Goal: Transaction & Acquisition: Purchase product/service

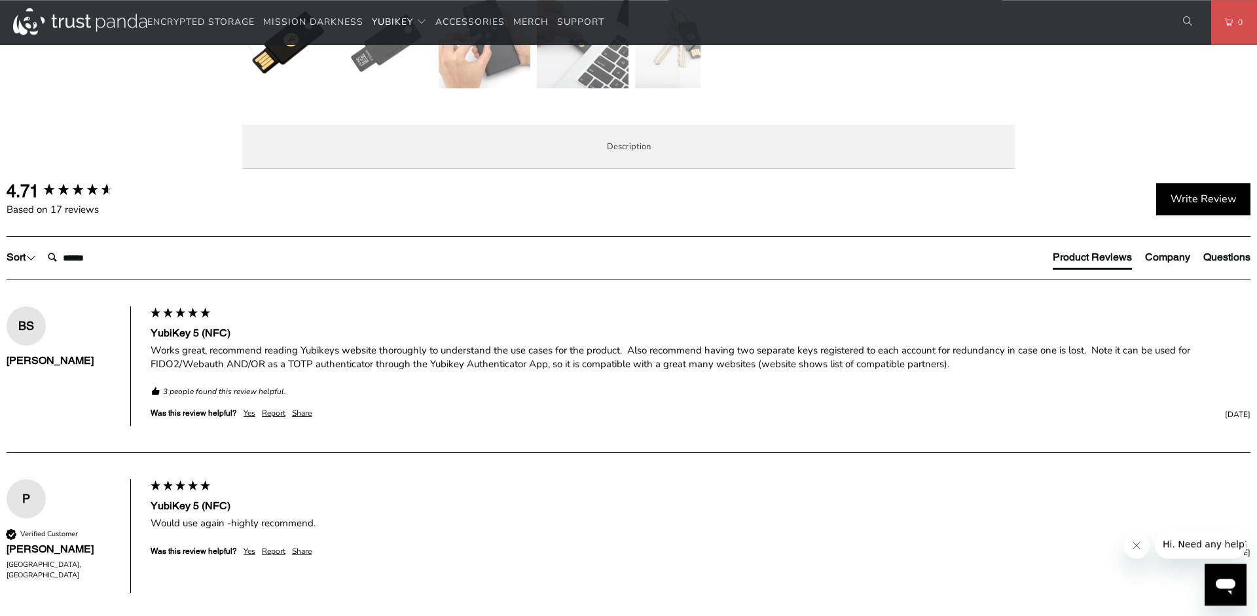
scroll to position [600, 0]
click at [0, 0] on span "Specifications" at bounding box center [0, 0] width 0 height 0
click at [0, 0] on span "Enterprise and Government" at bounding box center [0, 0] width 0 height 0
click at [0, 0] on span "Local Service & Support" at bounding box center [0, 0] width 0 height 0
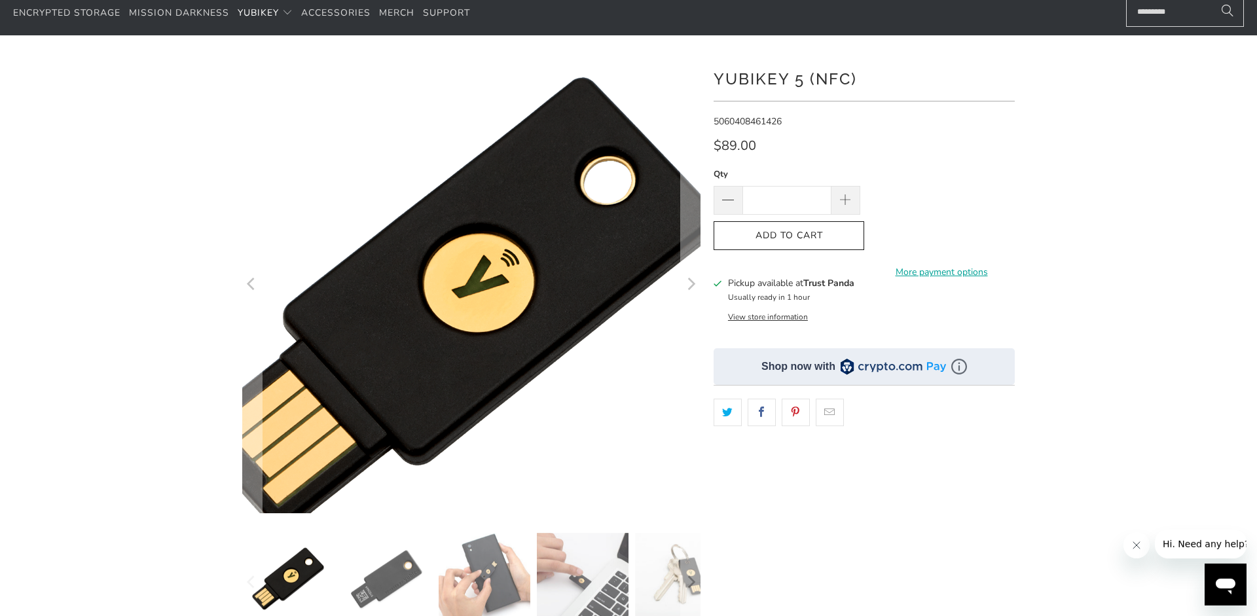
scroll to position [65, 0]
click at [504, 242] on img at bounding box center [456, 303] width 671 height 671
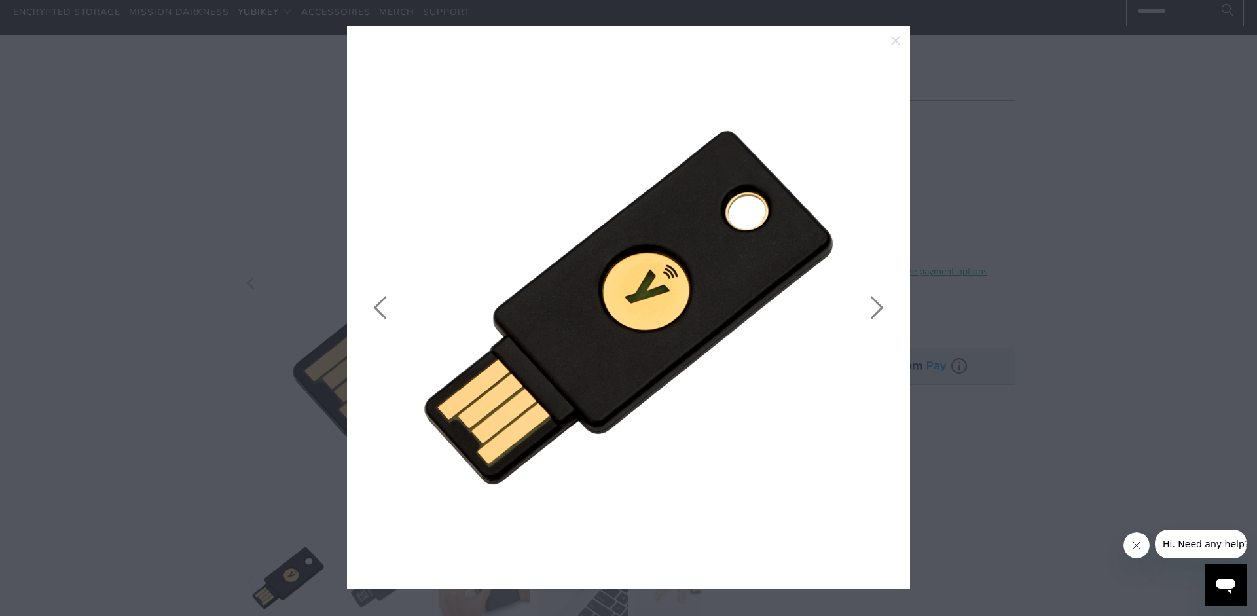
click at [877, 304] on link at bounding box center [874, 308] width 33 height 524
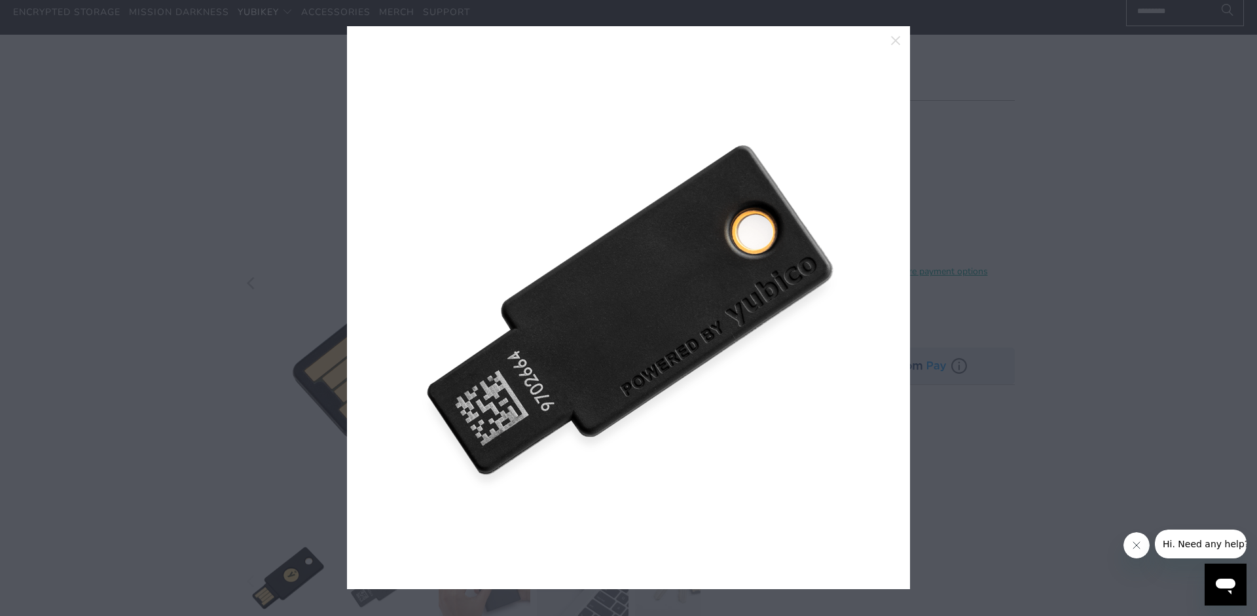
click at [877, 304] on link at bounding box center [874, 308] width 33 height 524
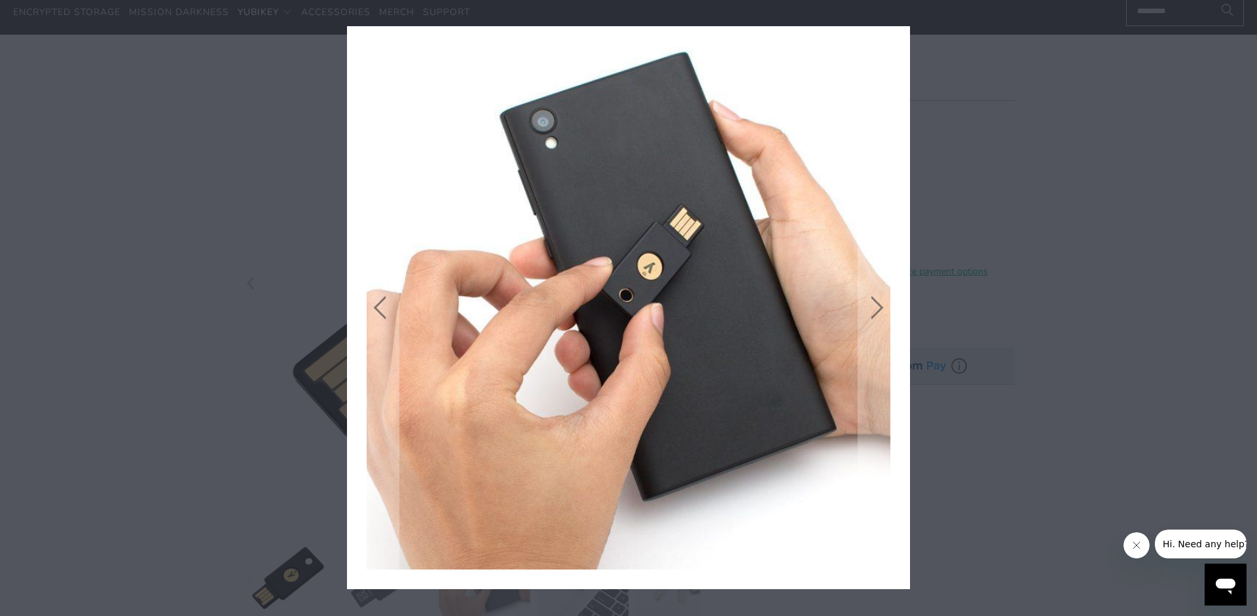
click at [899, 41] on icon "close" at bounding box center [896, 40] width 18 height 18
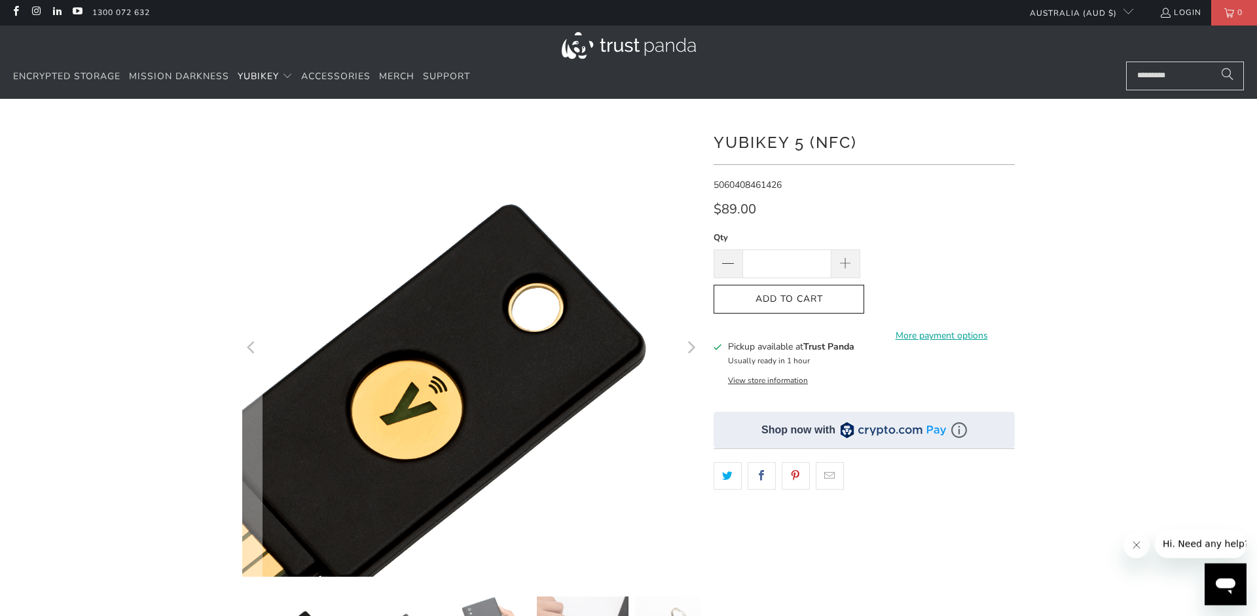
scroll to position [0, 0]
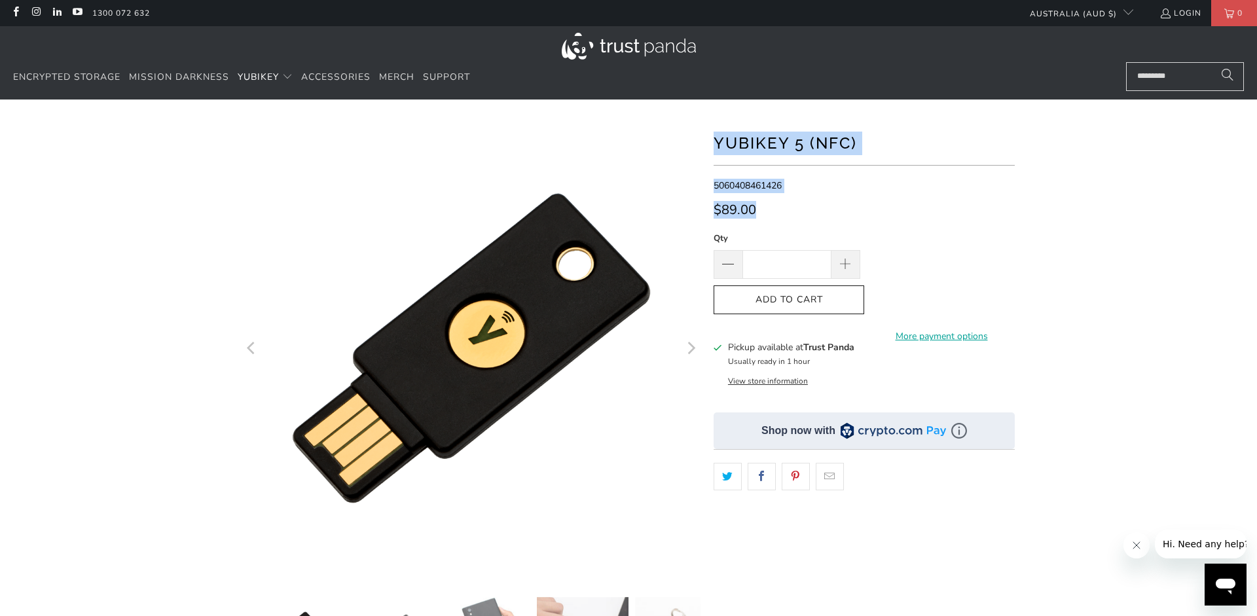
drag, startPoint x: 705, startPoint y: 149, endPoint x: 714, endPoint y: 134, distance: 16.7
click at [714, 134] on div at bounding box center [629, 449] width 786 height 661
click at [849, 146] on h1 "YubiKey 5 (NFC)" at bounding box center [864, 142] width 301 height 26
drag, startPoint x: 860, startPoint y: 145, endPoint x: 723, endPoint y: 146, distance: 136.9
click at [715, 146] on h1 "YubiKey 5 (NFC)" at bounding box center [864, 142] width 301 height 26
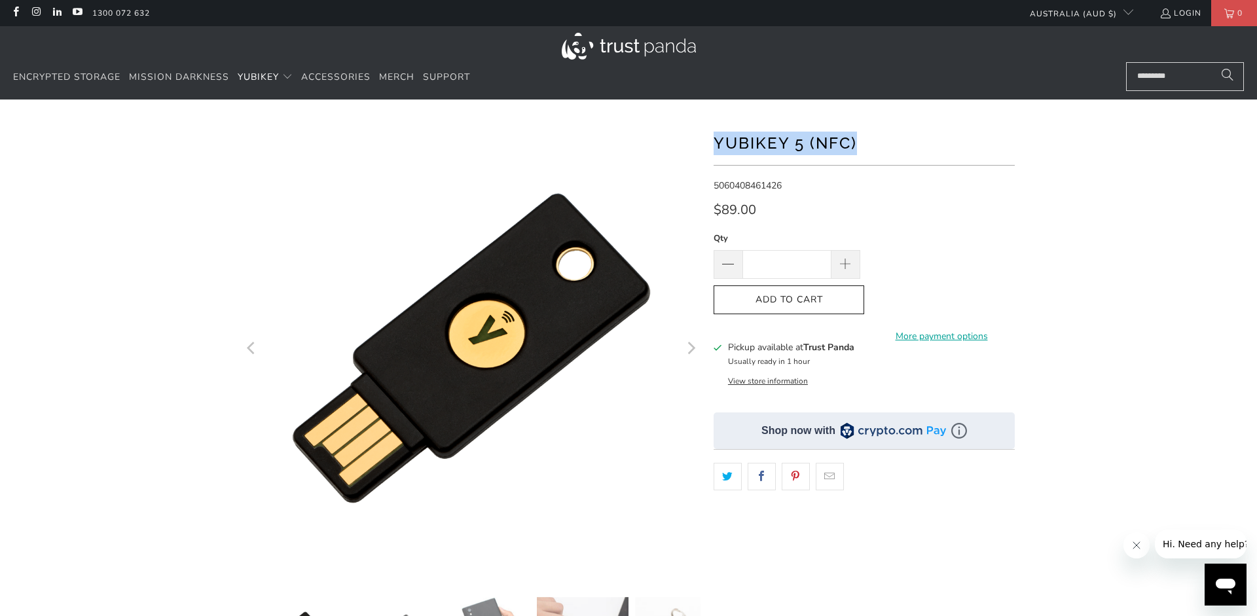
copy h1 "YubiKey 5 (NFC)"
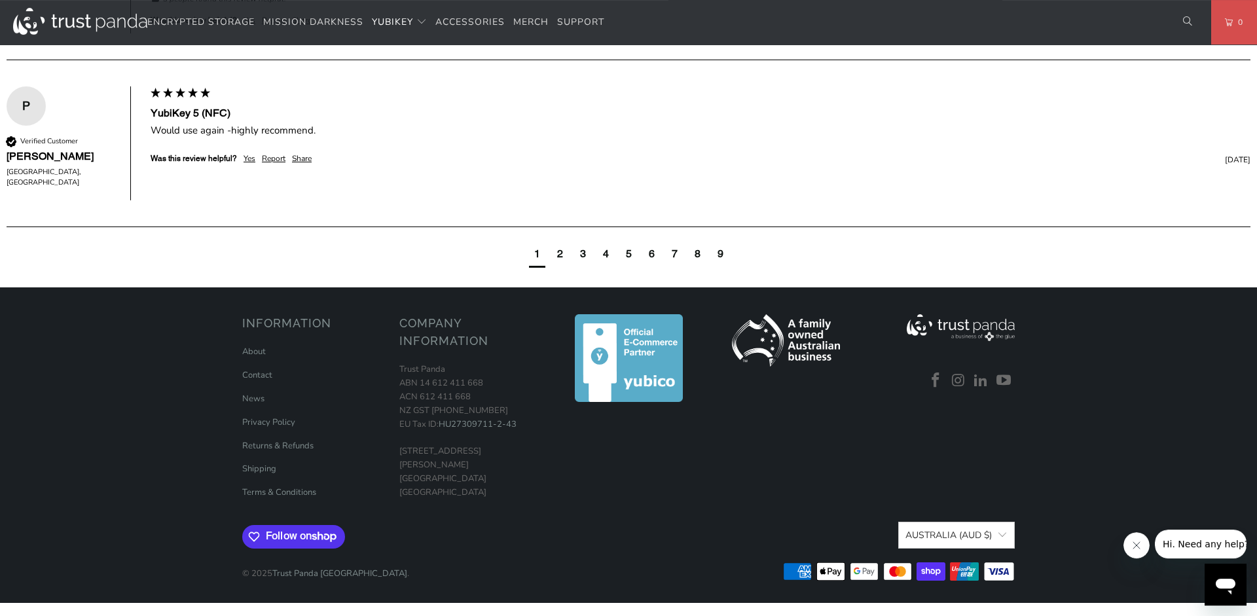
scroll to position [1345, 0]
click at [257, 468] on link "Shipping" at bounding box center [259, 469] width 34 height 12
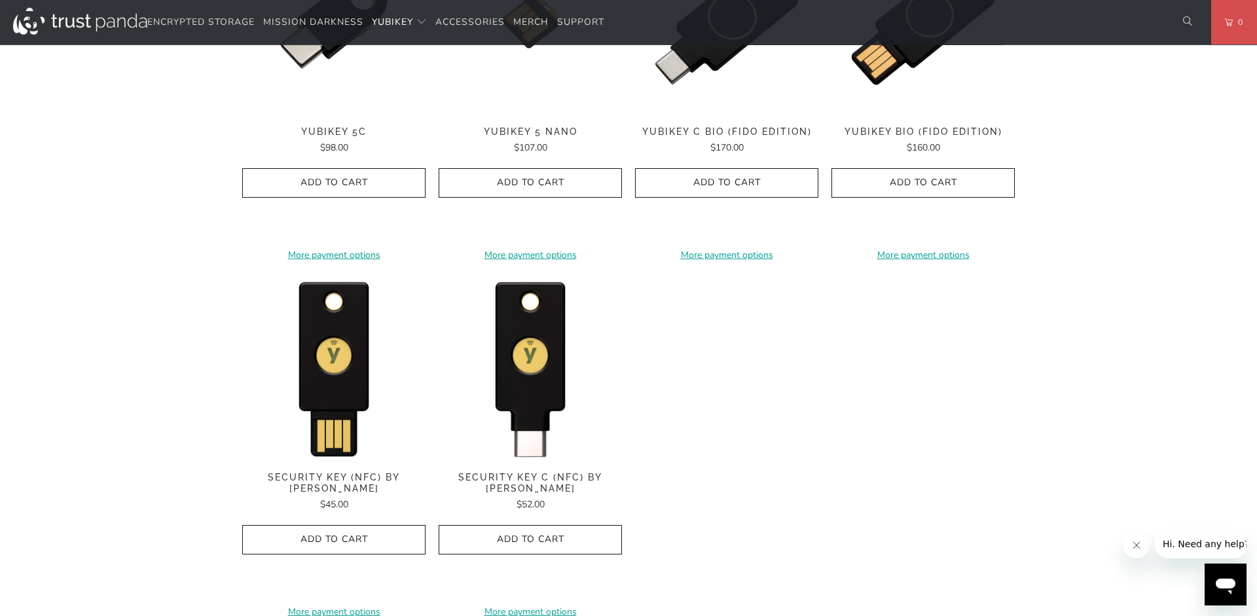
scroll to position [1135, 0]
